Goal: Communication & Community: Answer question/provide support

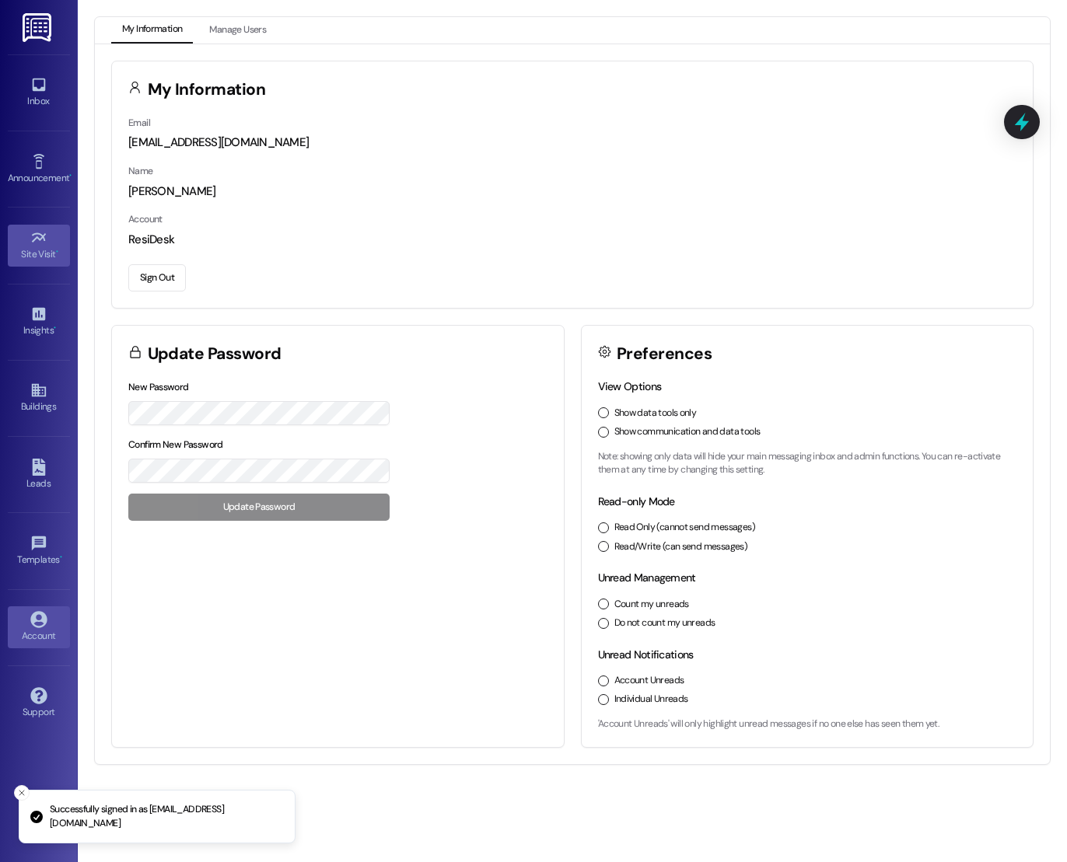
click at [41, 241] on icon at bounding box center [38, 237] width 17 height 17
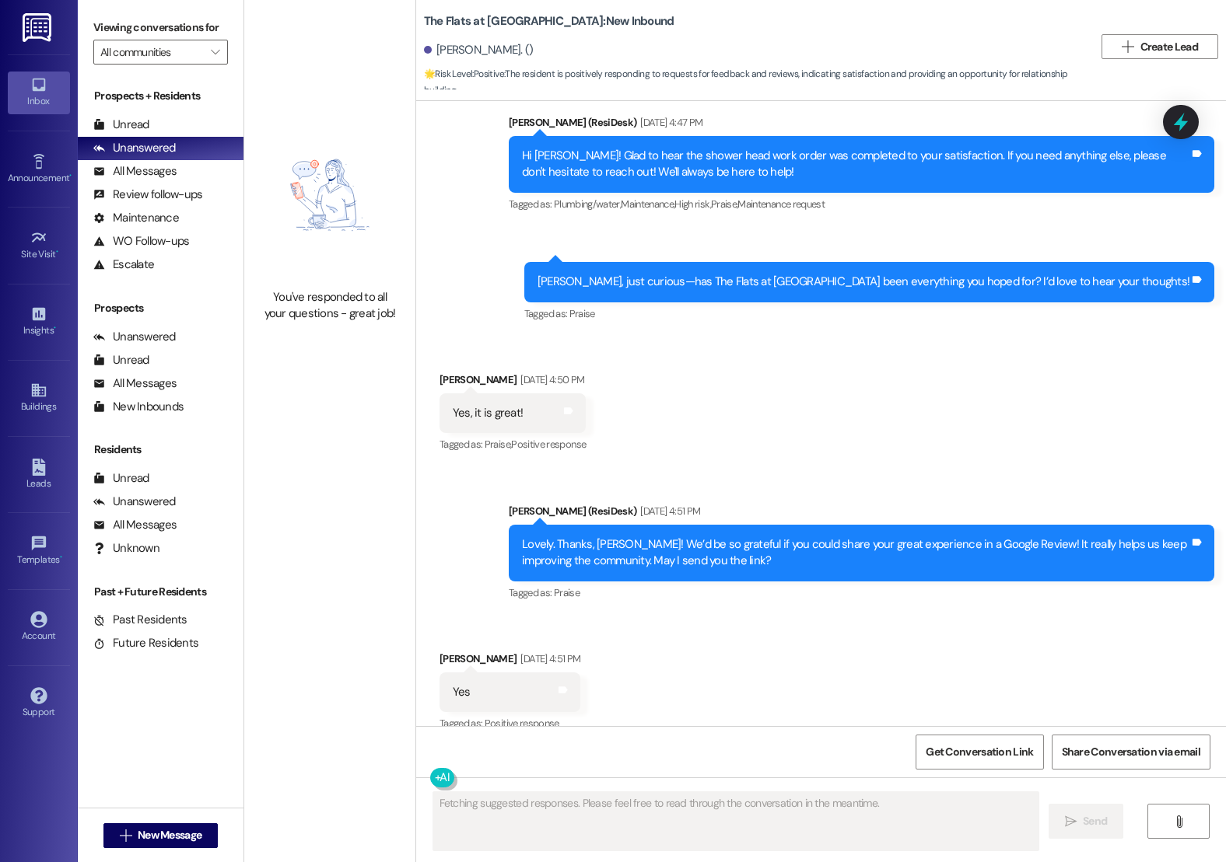
scroll to position [334, 0]
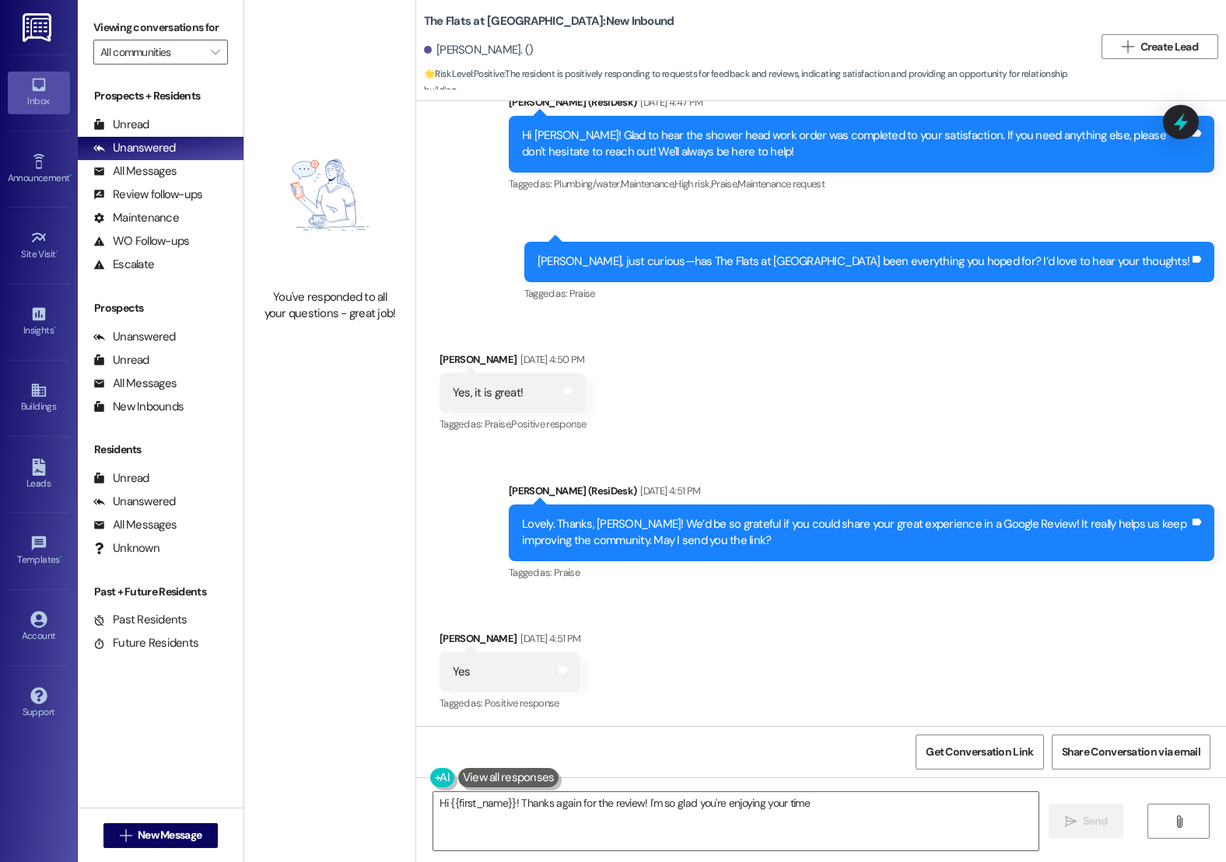
type textarea "Hi {{first_name}}! Thanks again for the review! I'm so glad you're enjoying you…"
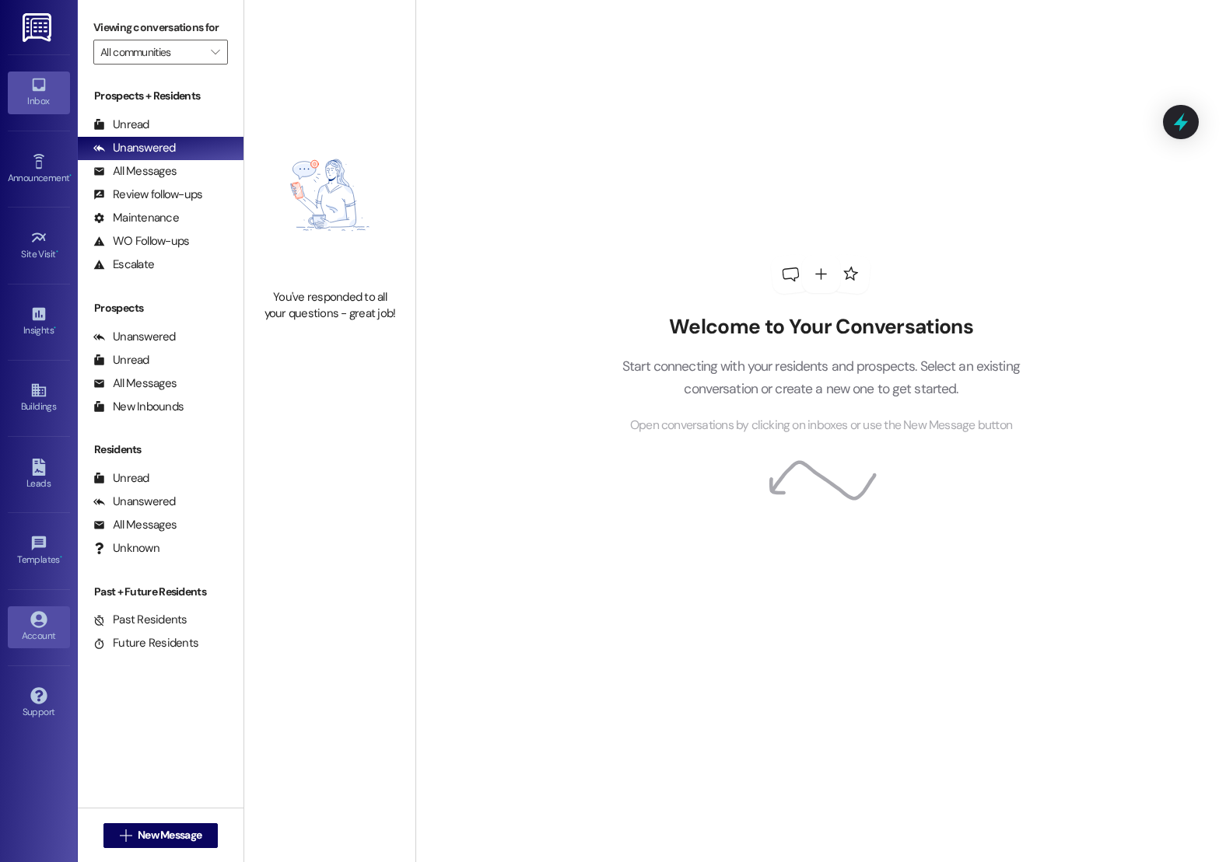
click at [40, 621] on icon at bounding box center [38, 619] width 16 height 16
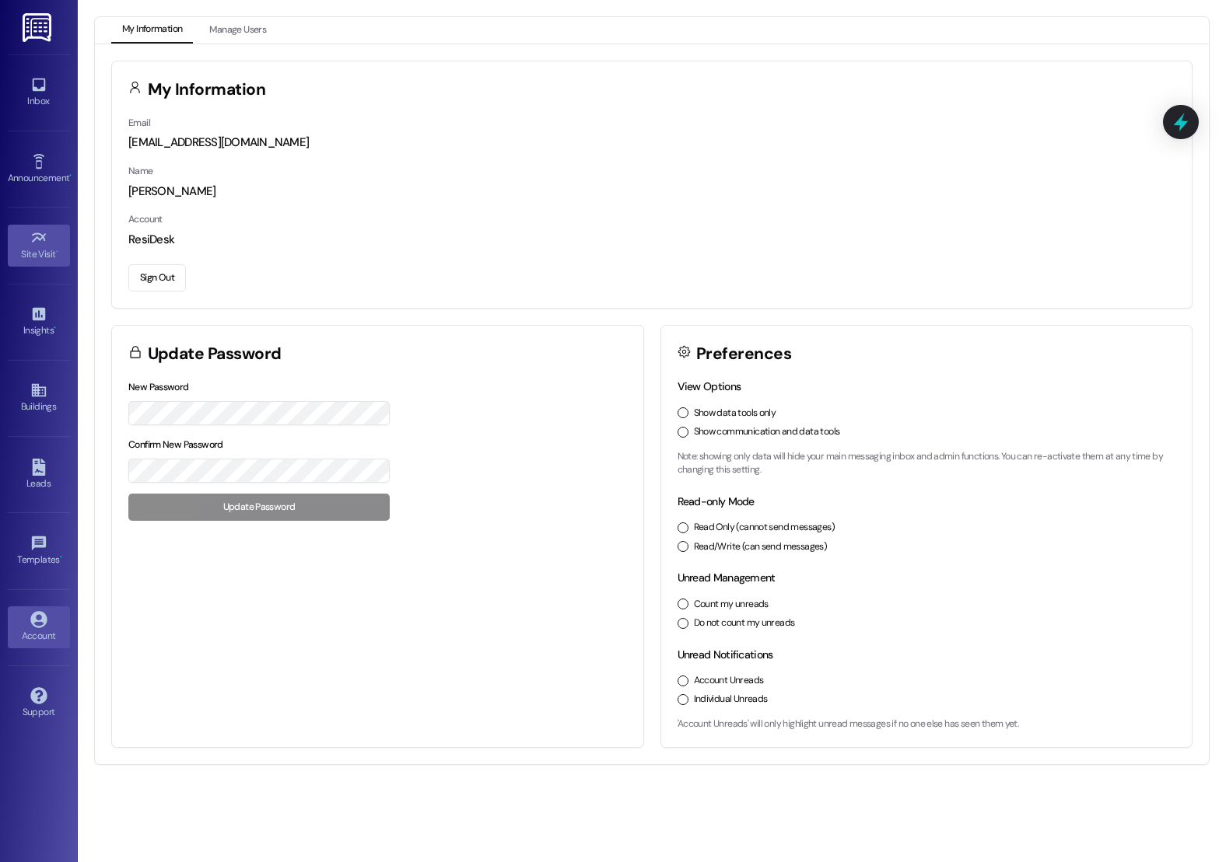
click at [40, 261] on link "Site Visit •" at bounding box center [39, 246] width 62 height 42
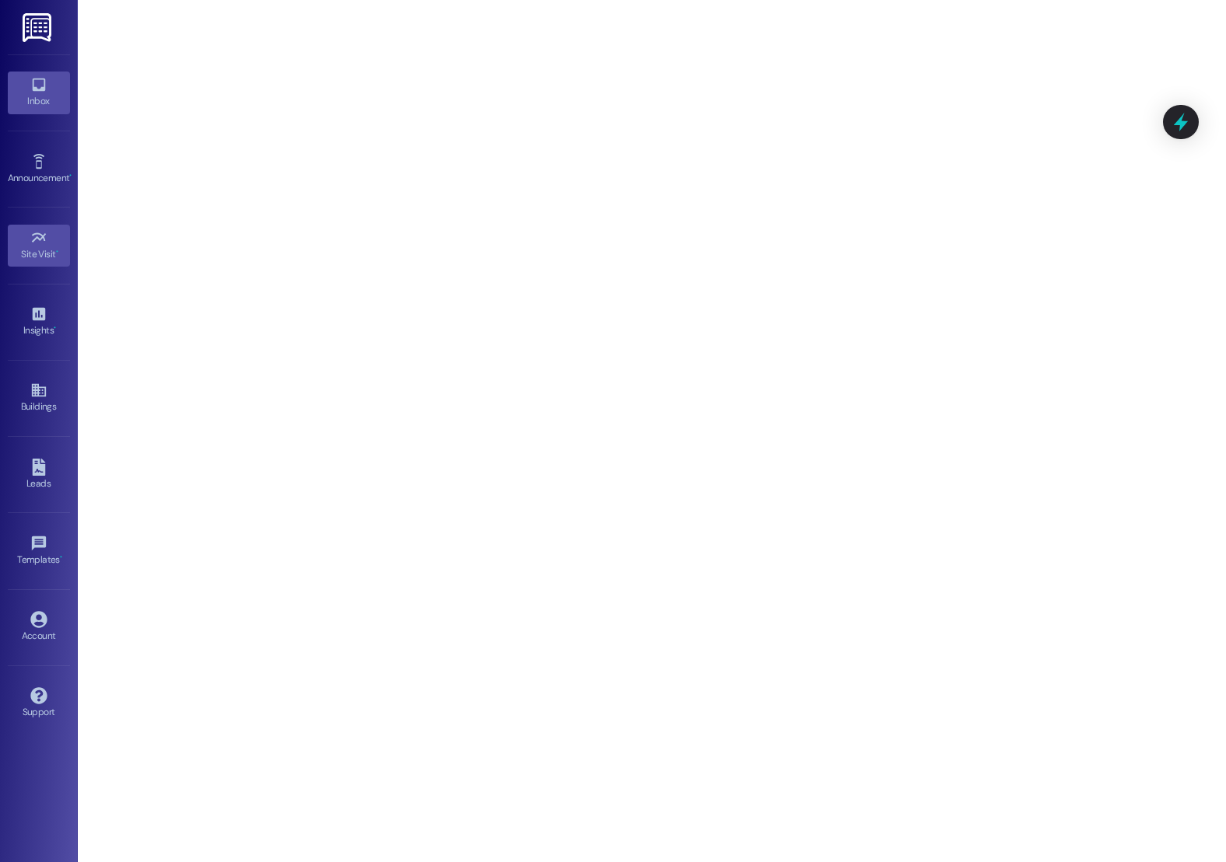
click at [40, 82] on icon at bounding box center [38, 84] width 17 height 17
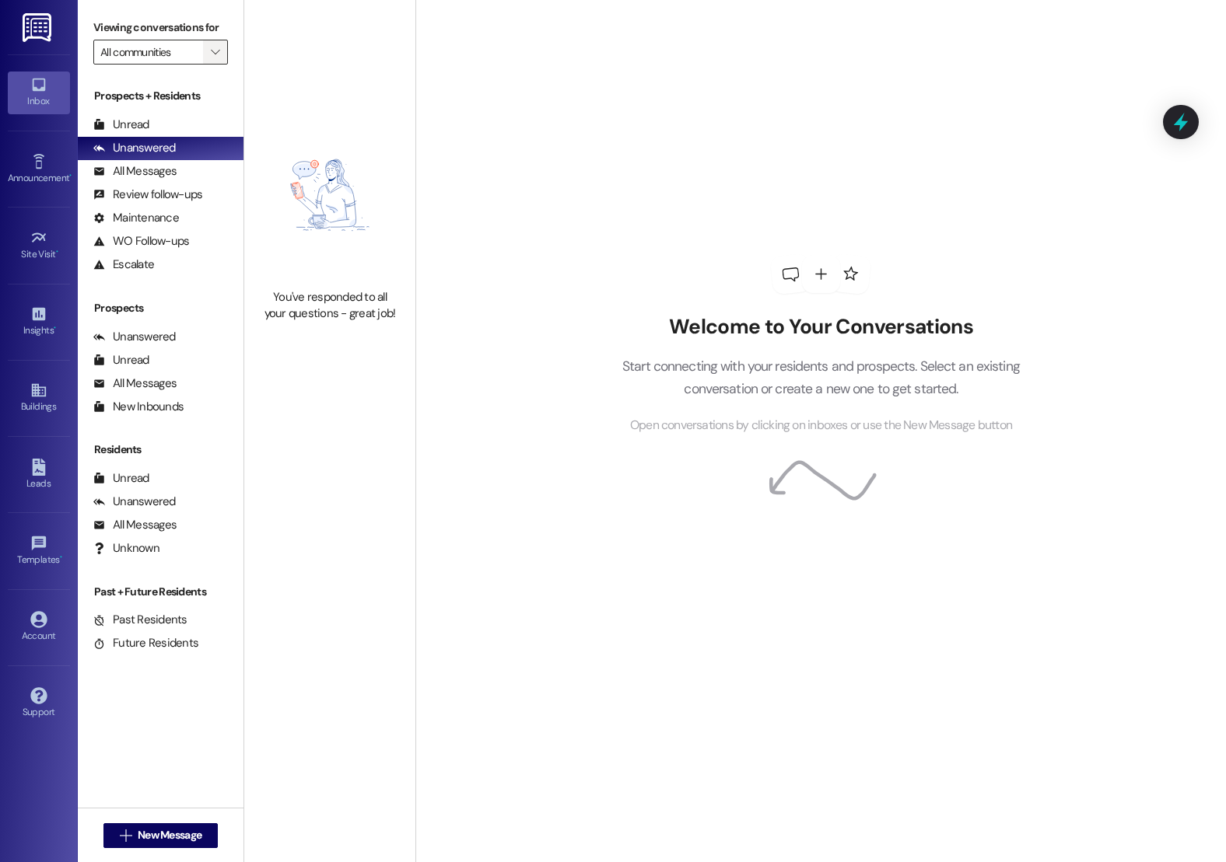
click at [208, 65] on span "" at bounding box center [215, 52] width 15 height 25
click at [145, 180] on div "All Messages" at bounding box center [134, 171] width 83 height 16
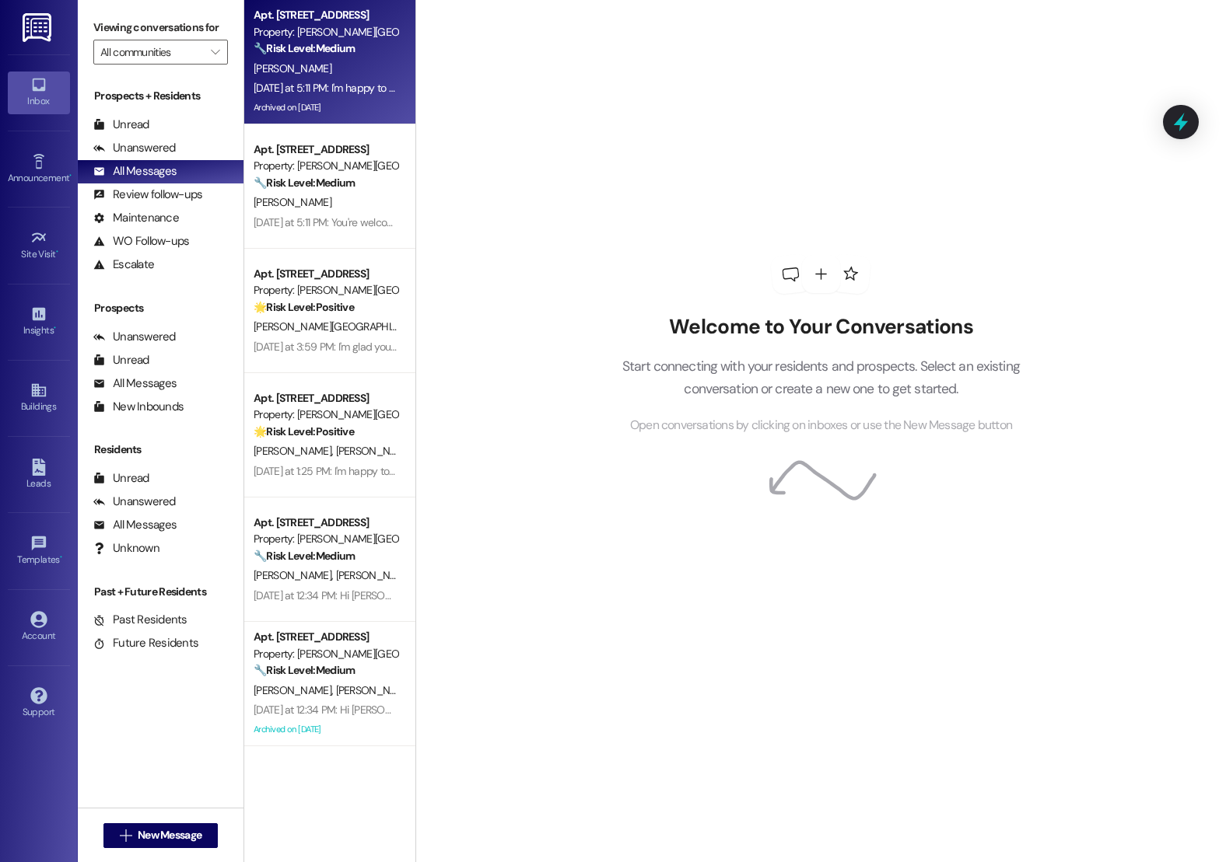
click at [292, 95] on div "Yesterday at 5:11 PM: I'm happy to hear that the issues have been resolved! If …" at bounding box center [589, 88] width 670 height 14
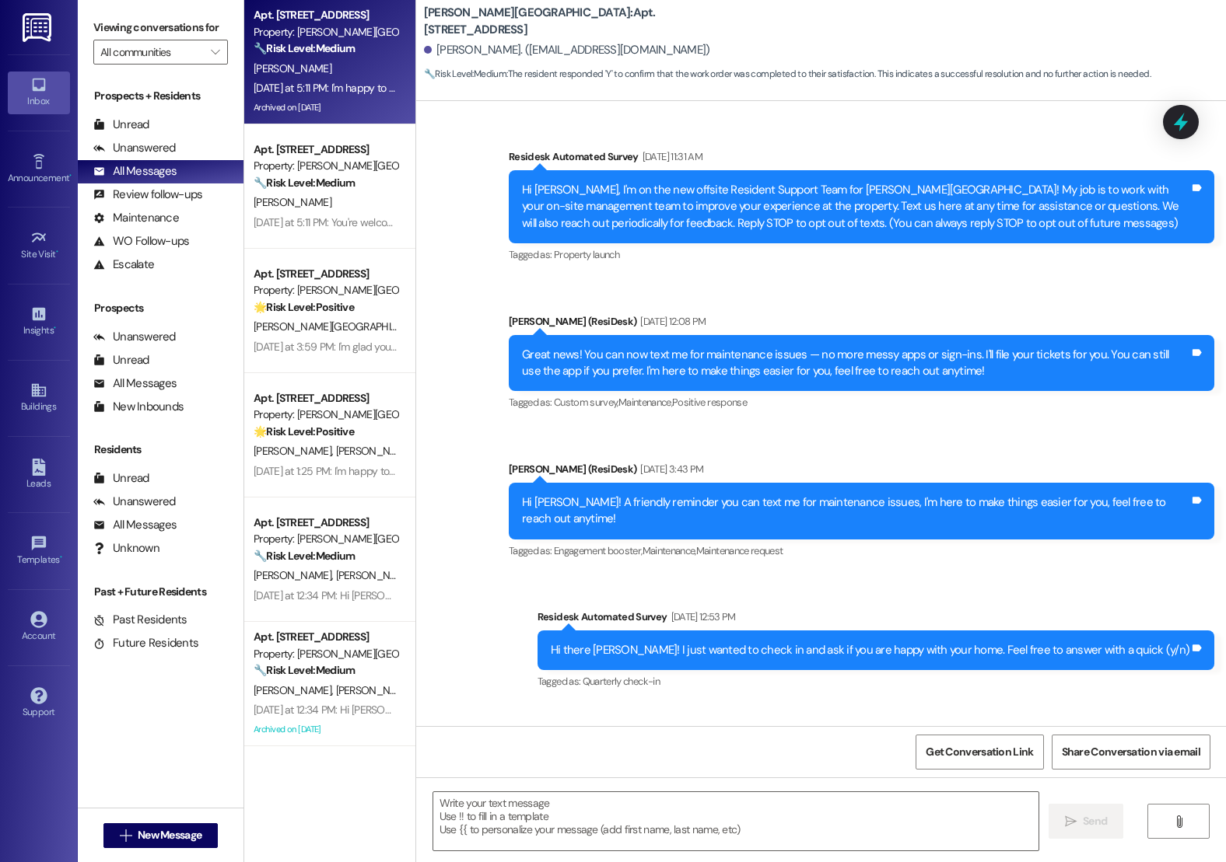
scroll to position [15663, 0]
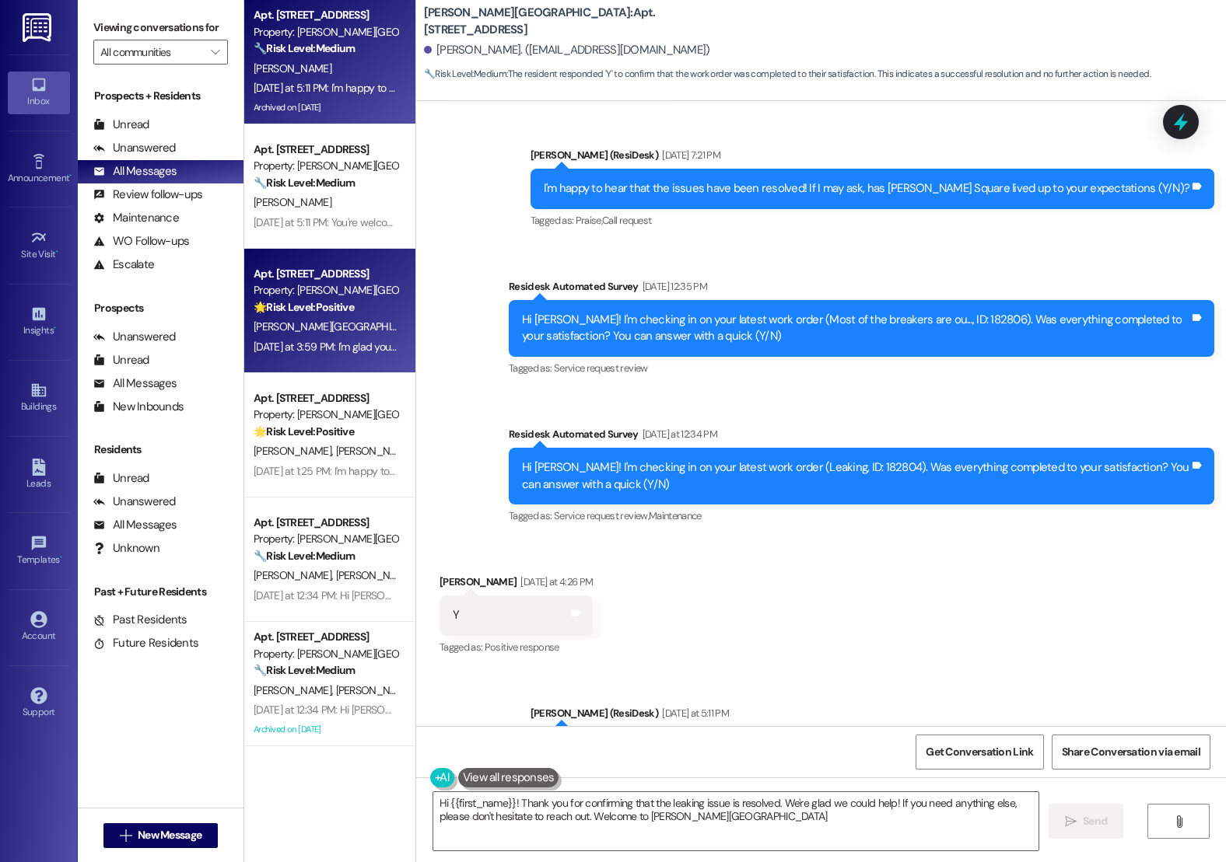
type textarea "Hi {{first_name}}! Thank you for confirming that the leaking issue is resolved.…"
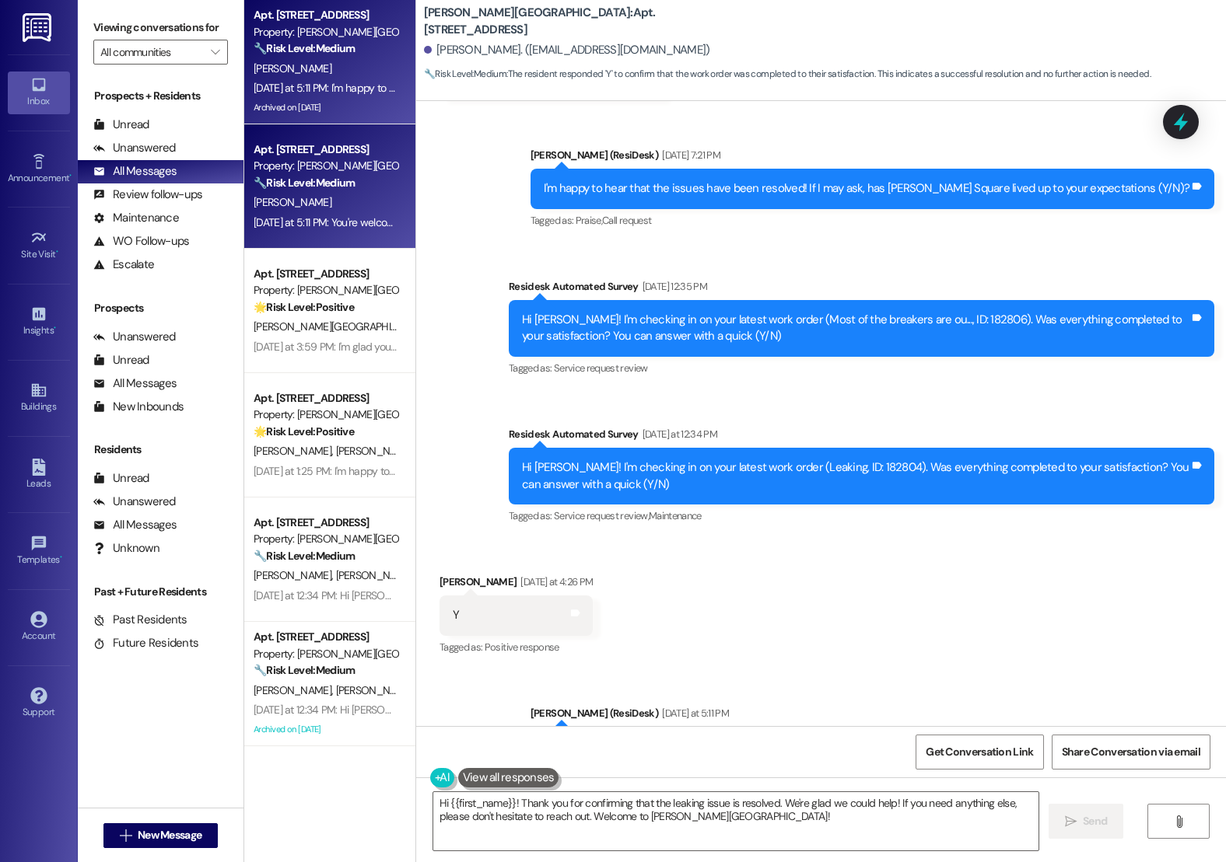
click at [317, 223] on div "Yesterday at 5:11 PM: You're welcome! I heard back from the team. Please advise…" at bounding box center [972, 222] width 1436 height 14
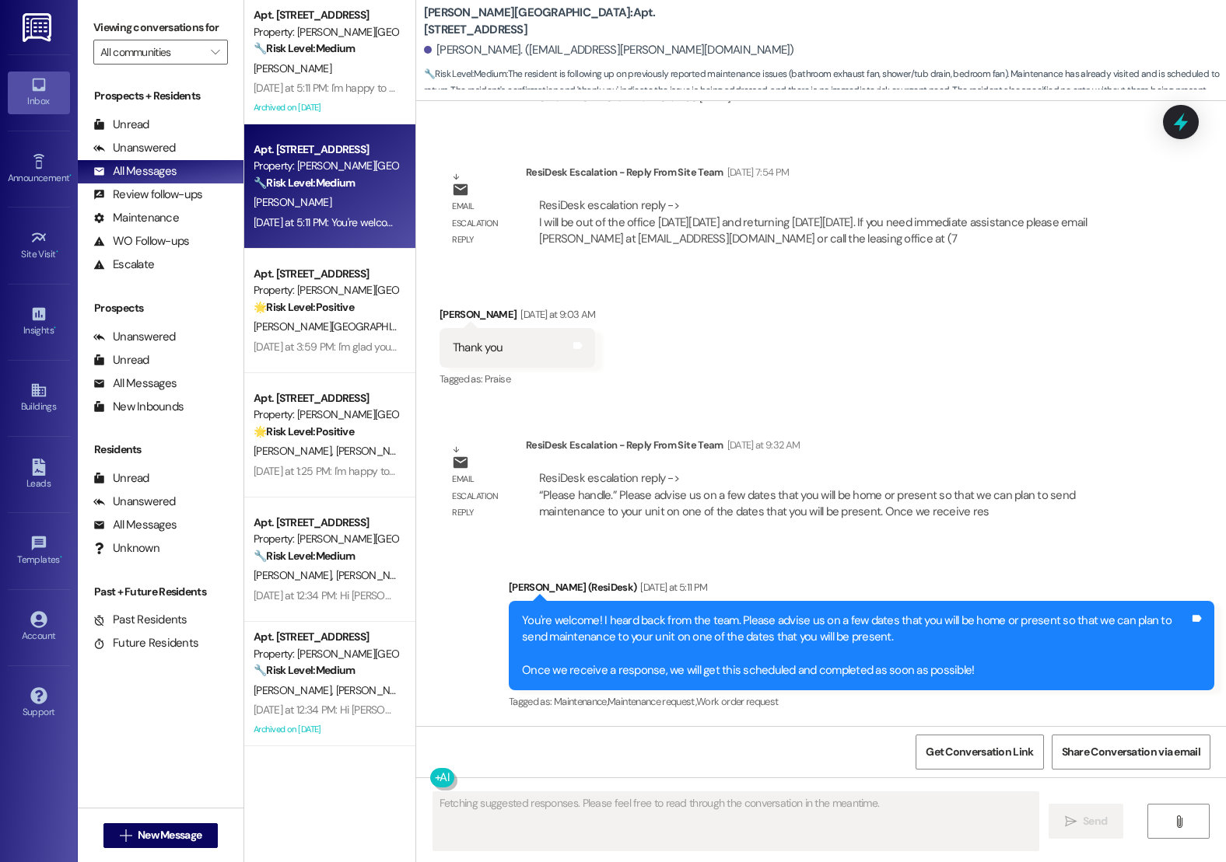
scroll to position [1492, 0]
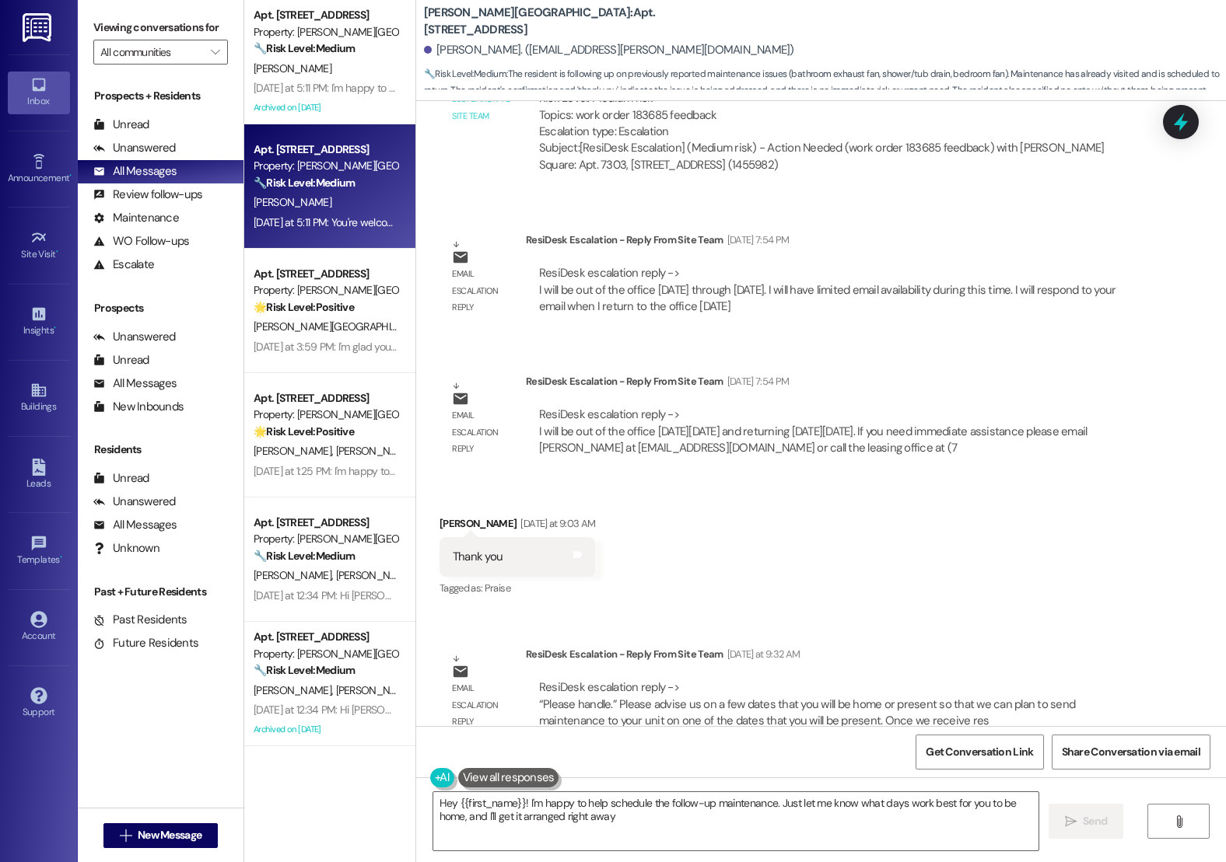
type textarea "Hey {{first_name}}! I'm happy to help schedule the follow-up maintenance. Just …"
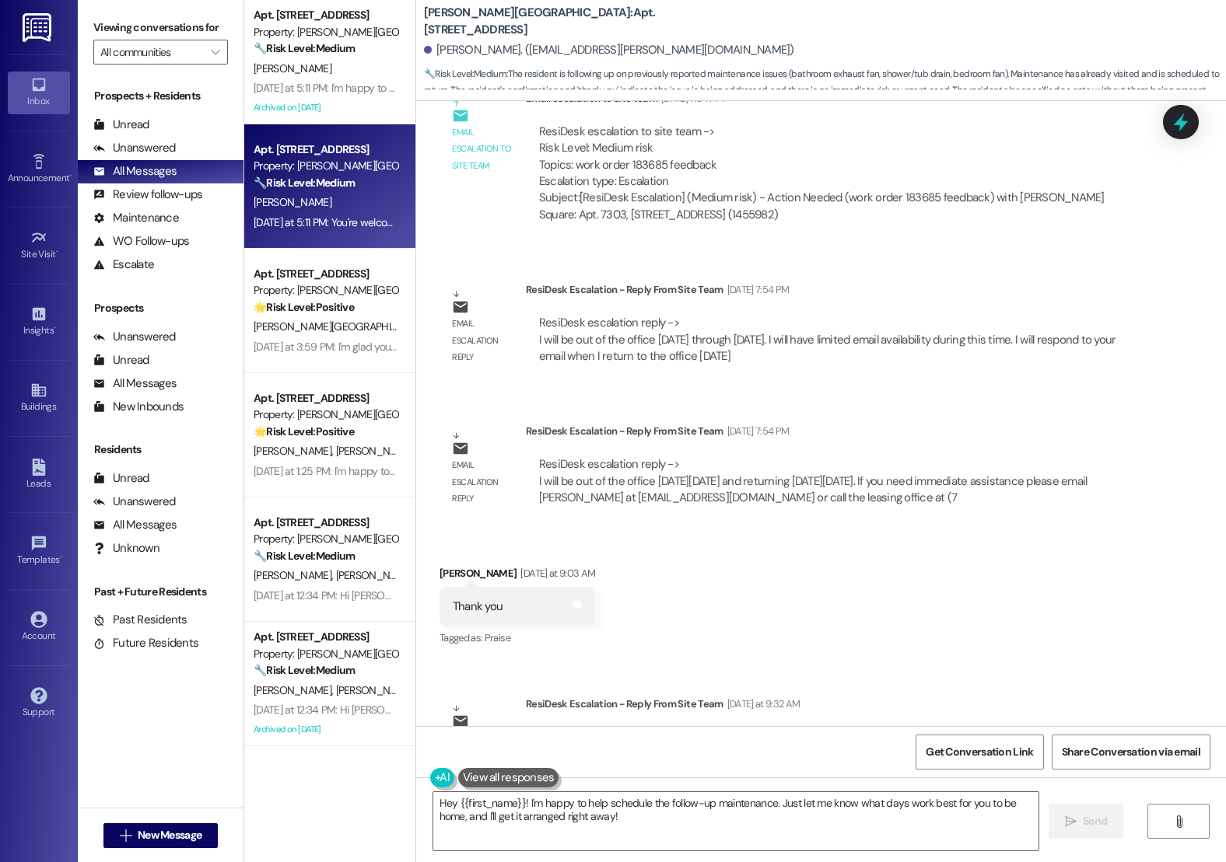
scroll to position [973, 0]
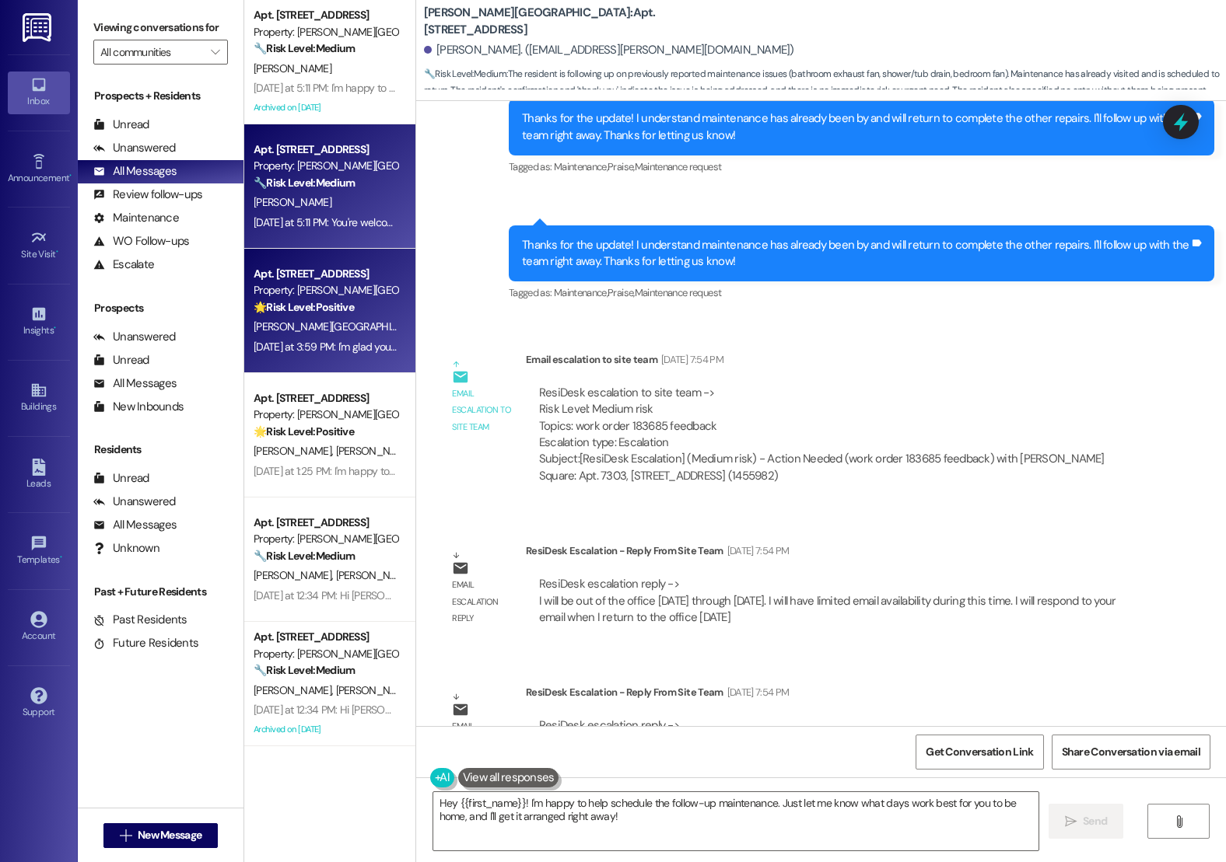
click at [278, 351] on div "Yesterday at 3:59 PM: I'm glad you are satisfied with your home. Can I ask a qu…" at bounding box center [670, 347] width 833 height 14
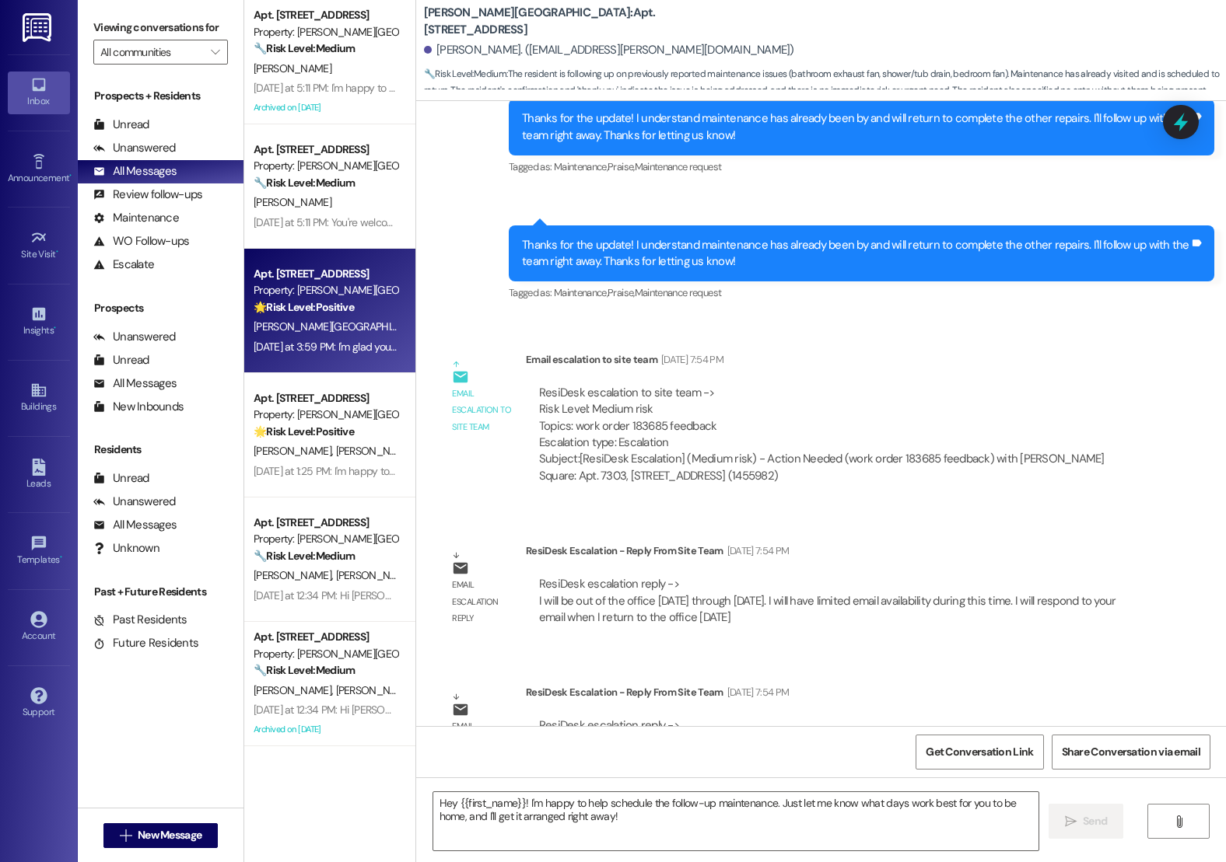
type textarea "Fetching suggested responses. Please feel free to read through the conversation…"
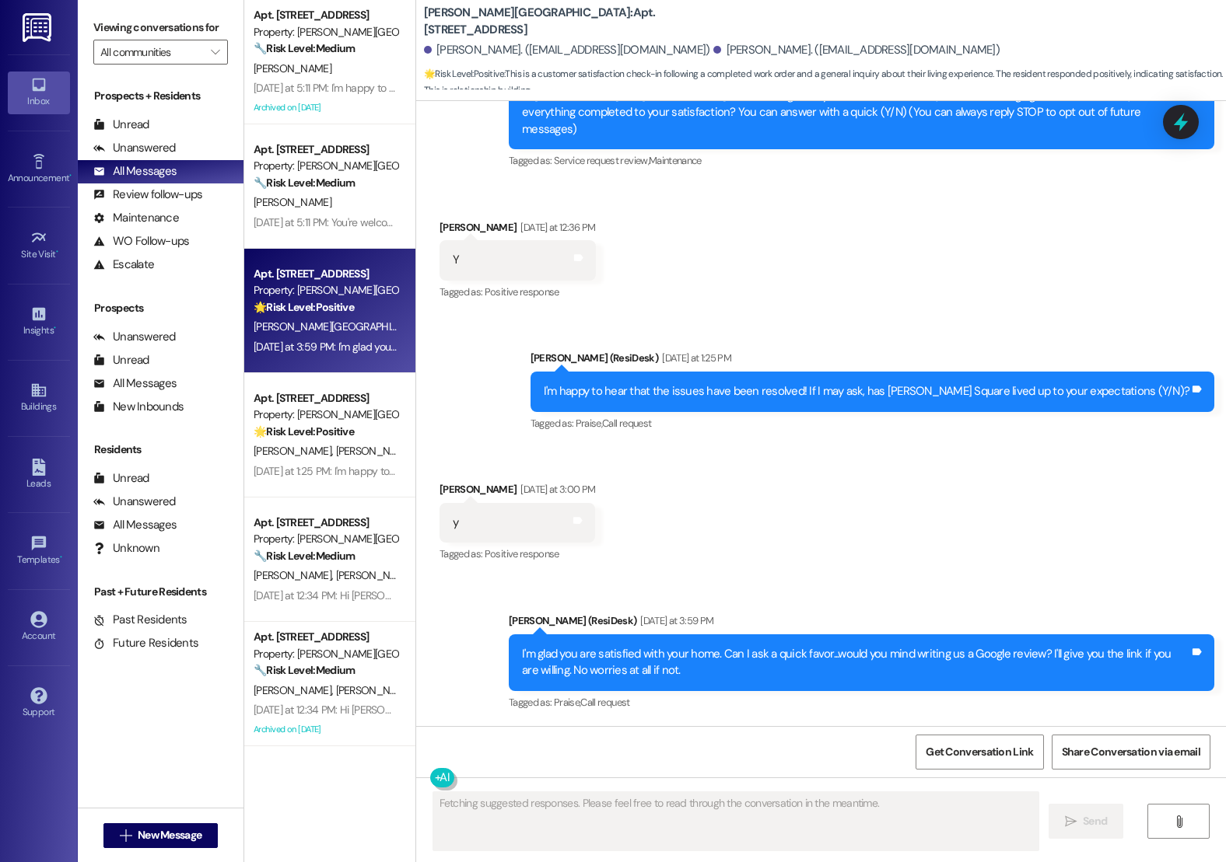
scroll to position [169, 0]
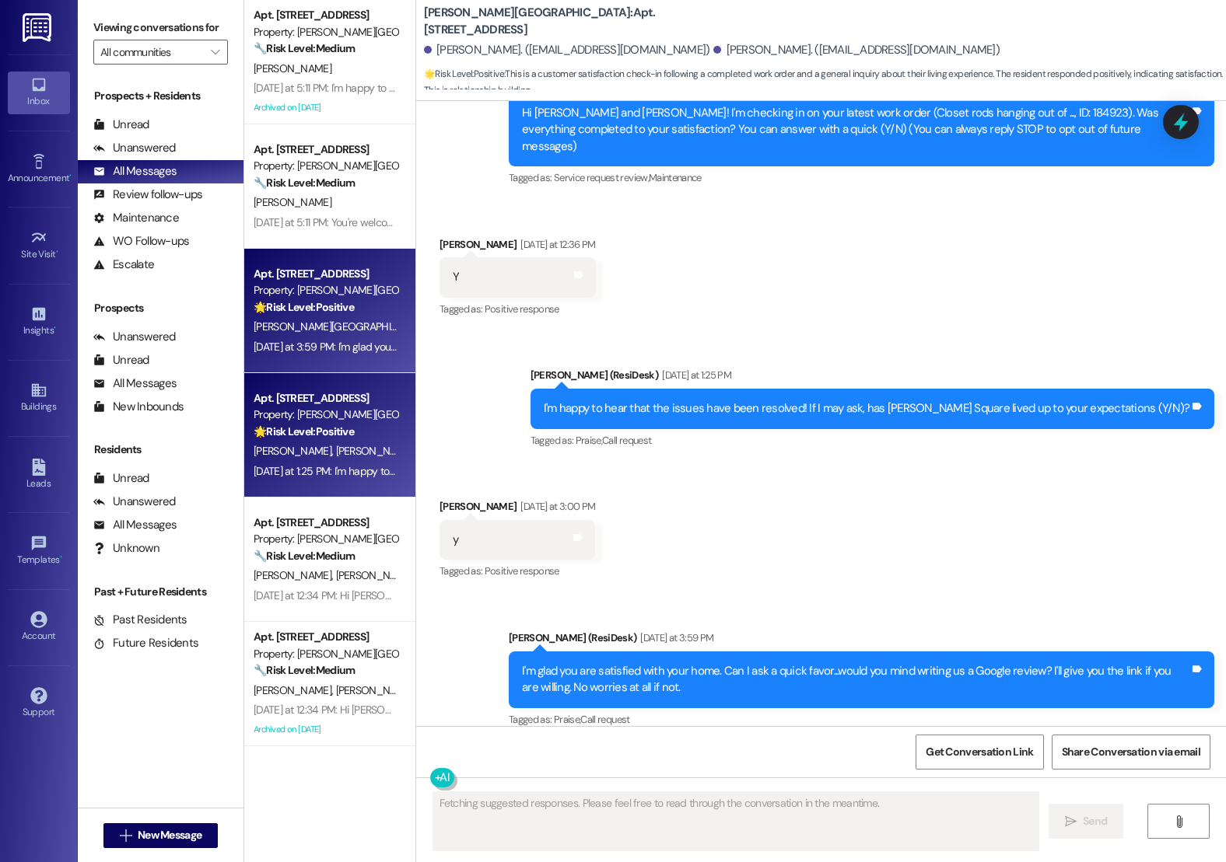
click at [271, 439] on div "🌟 Risk Level: Positive The resident responded positively to a follow-up regardi…" at bounding box center [326, 432] width 144 height 16
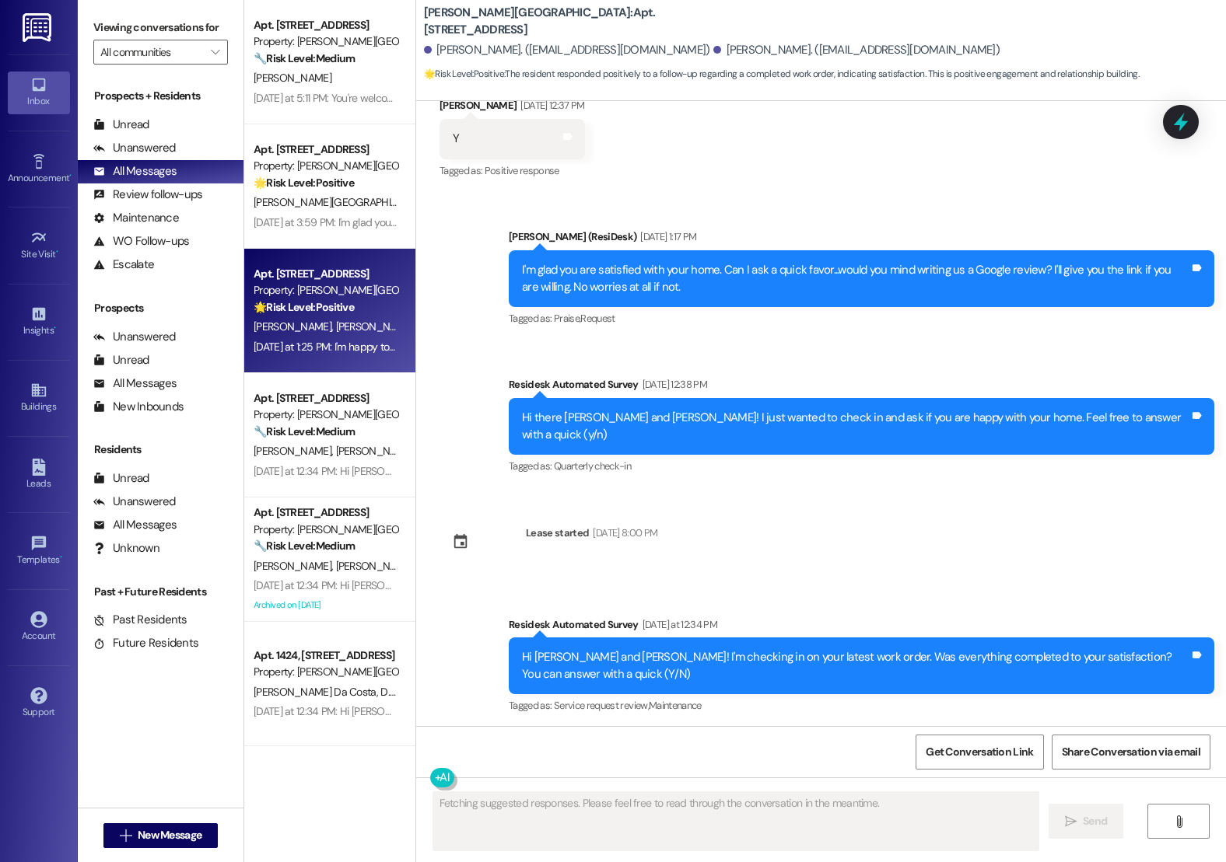
scroll to position [190, 0]
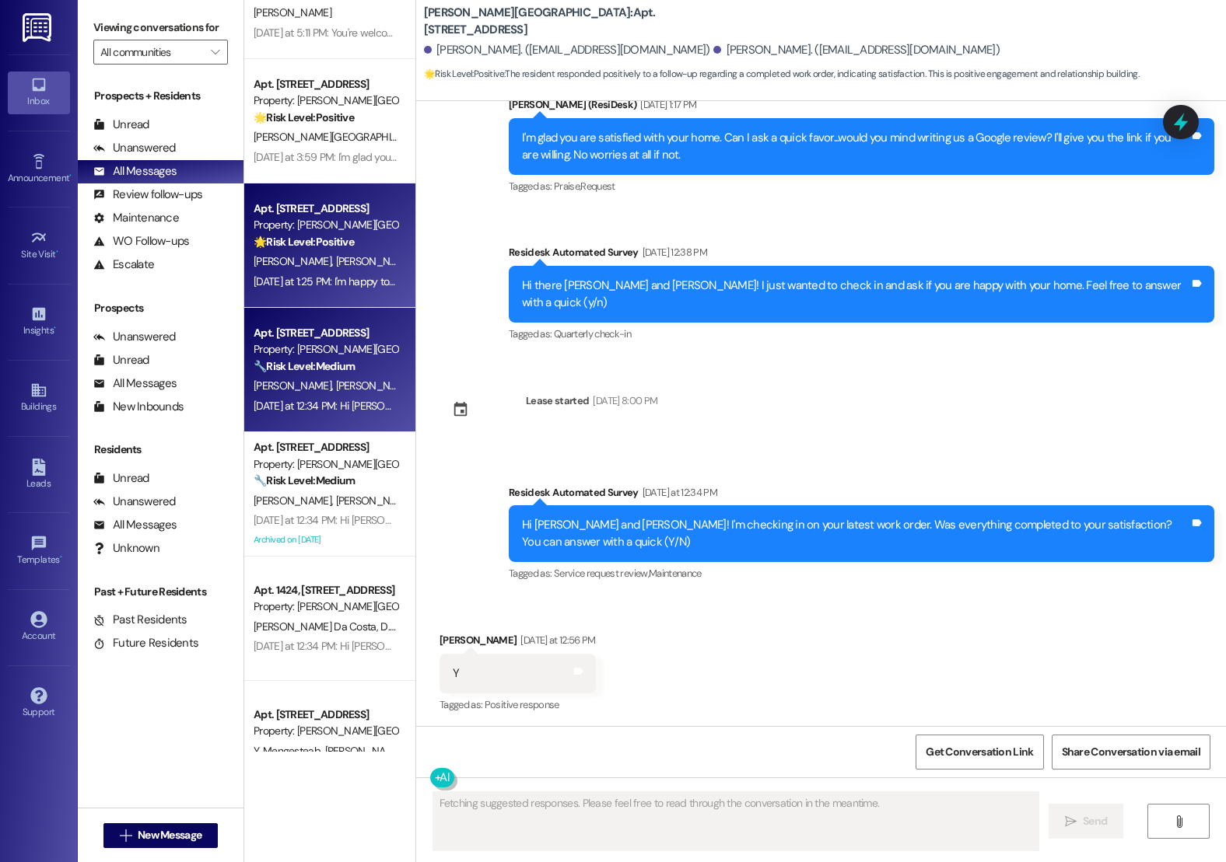
click at [307, 365] on strong "🔧 Risk Level: Medium" at bounding box center [304, 366] width 101 height 14
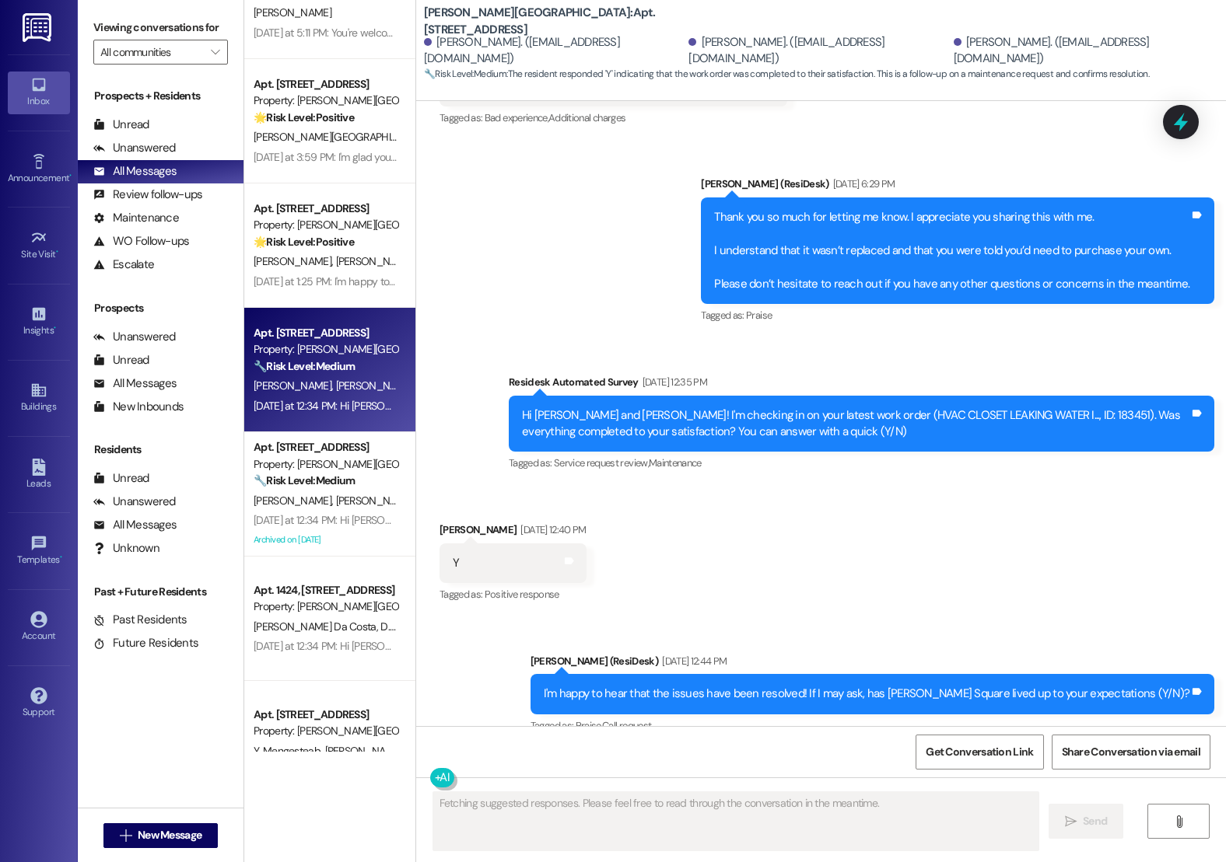
scroll to position [6385, 0]
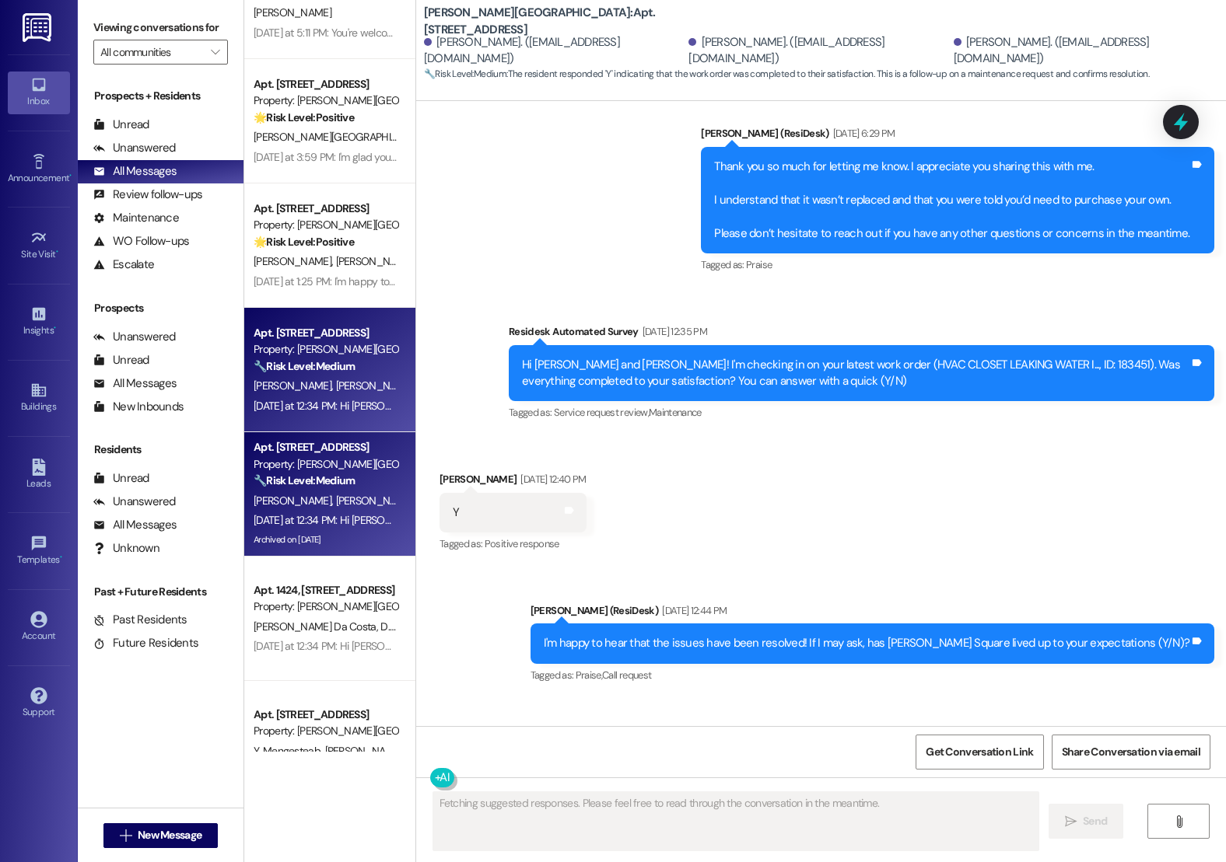
click at [326, 462] on div "Property: Matthews Square" at bounding box center [326, 465] width 144 height 16
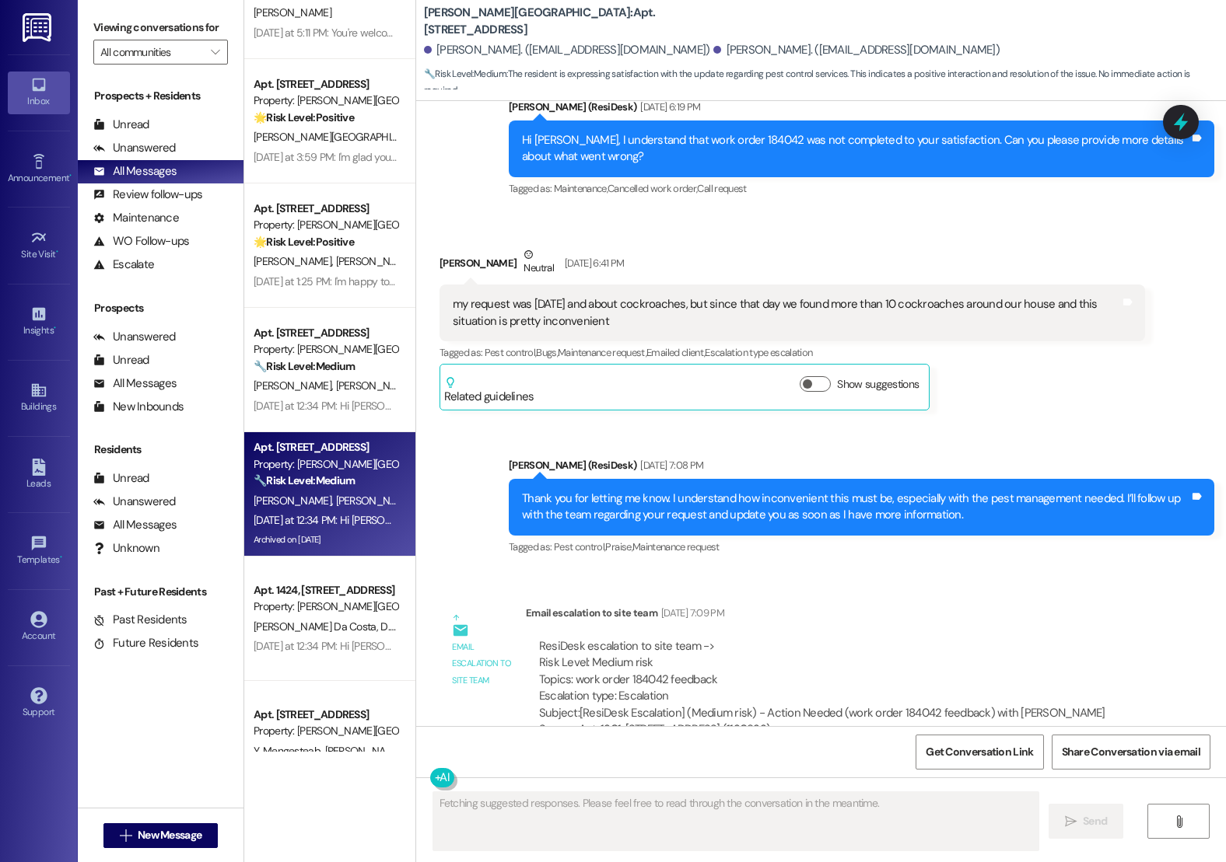
scroll to position [5651, 0]
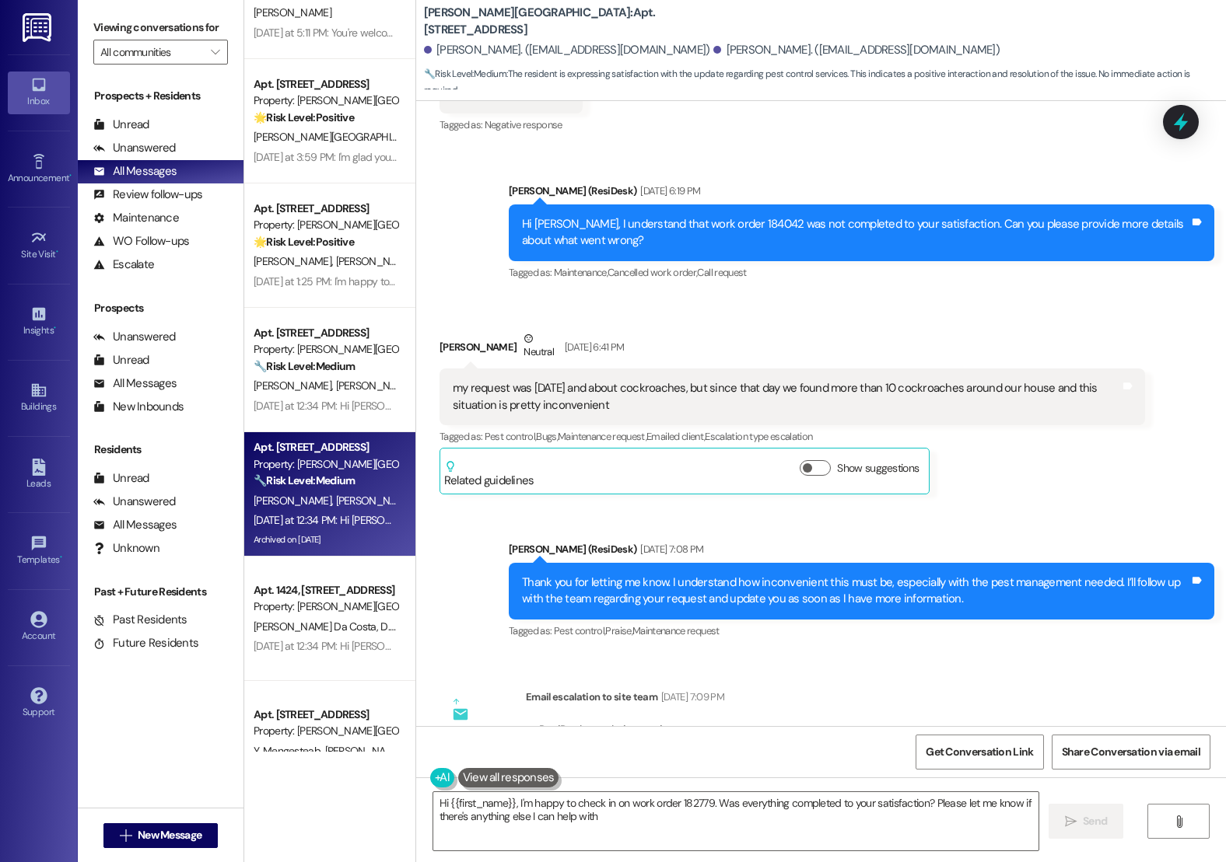
type textarea "Hi {{first_name}}, I'm happy to check in on work order 182779. Was everything c…"
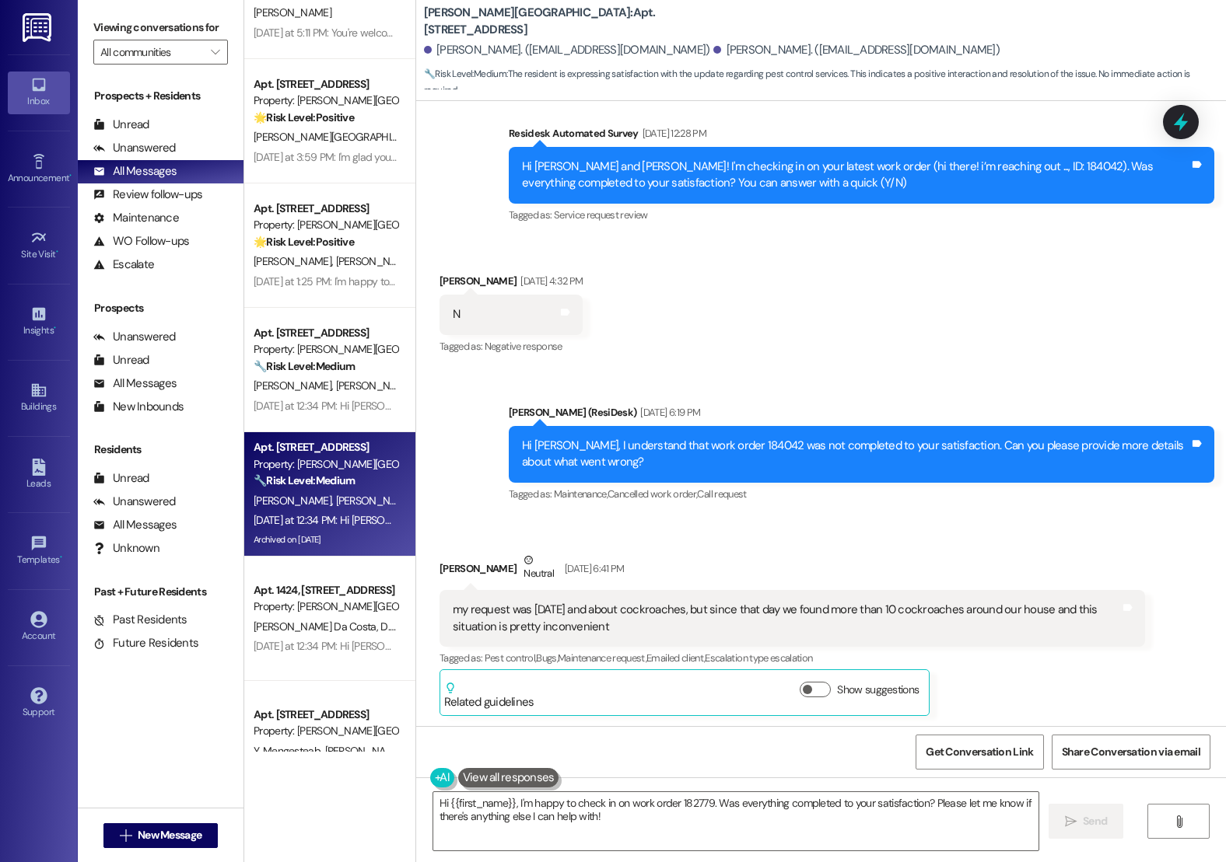
scroll to position [5439, 0]
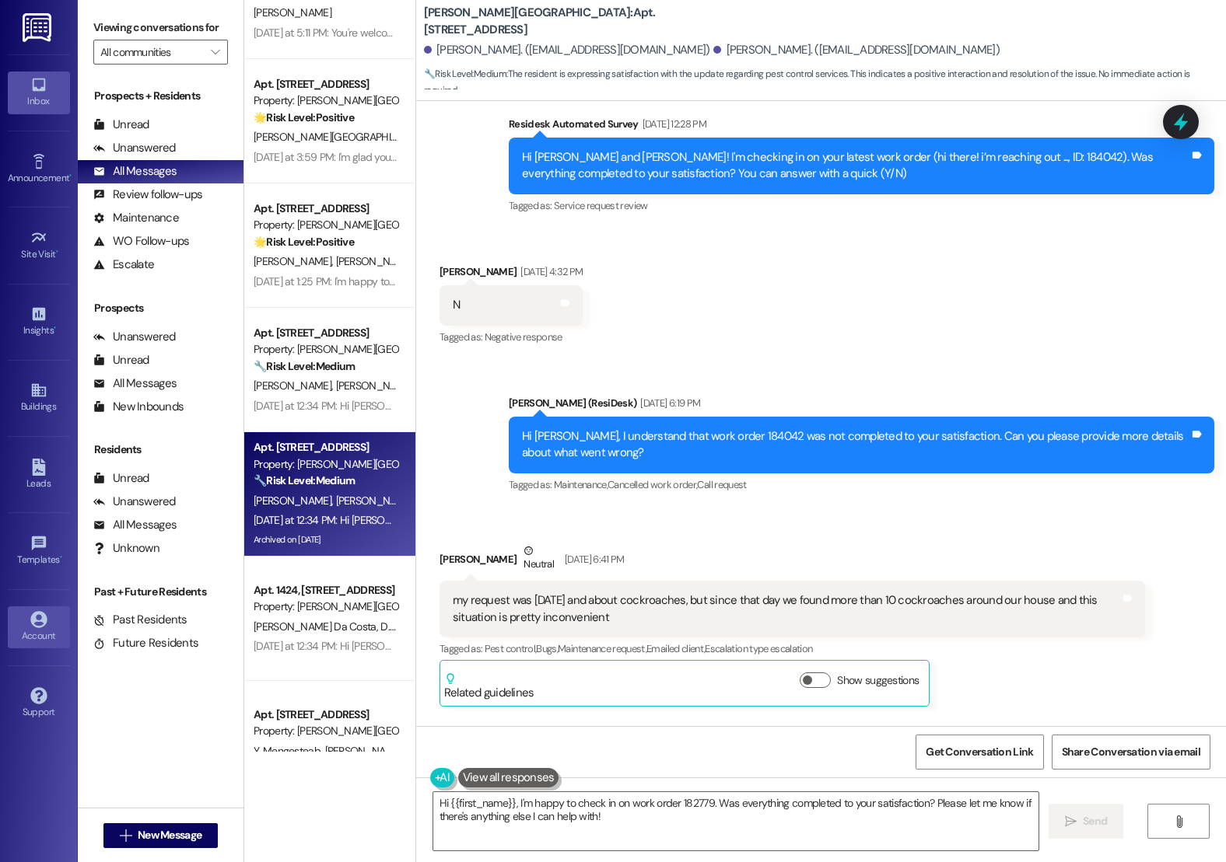
click at [28, 621] on link "Account" at bounding box center [39, 628] width 62 height 42
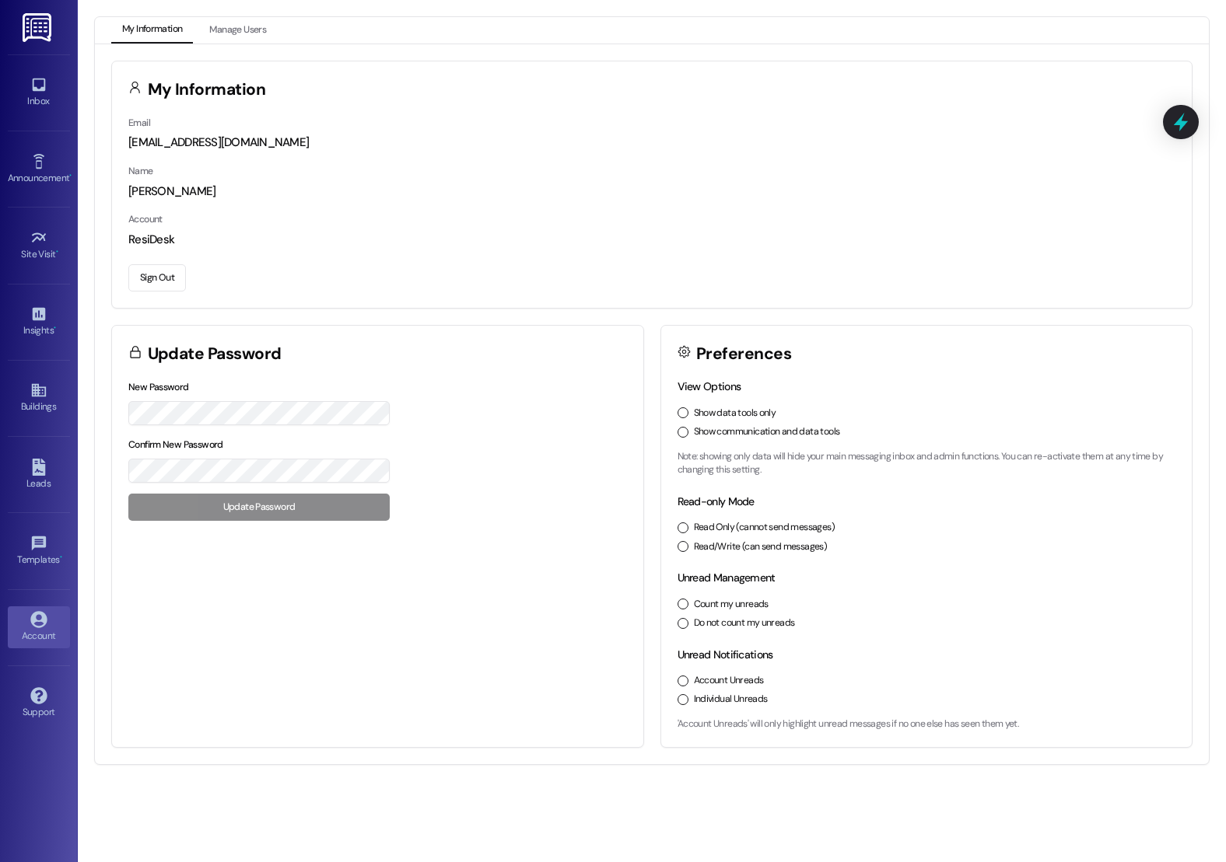
click at [142, 289] on button "Sign Out" at bounding box center [157, 277] width 58 height 27
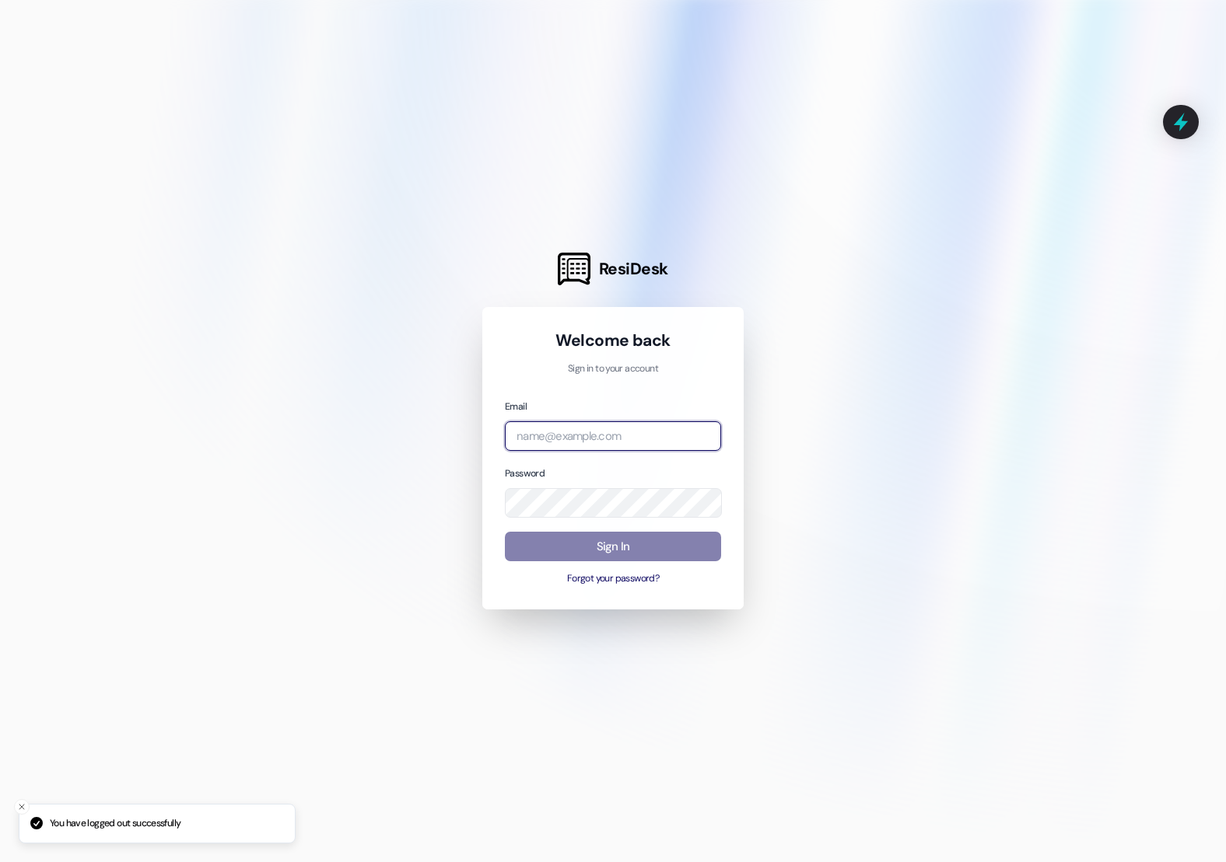
click at [562, 423] on input "email" at bounding box center [613, 437] width 216 height 30
type input "automated-surveys-assetliving@assetliving.com"
